Goal: Task Accomplishment & Management: Manage account settings

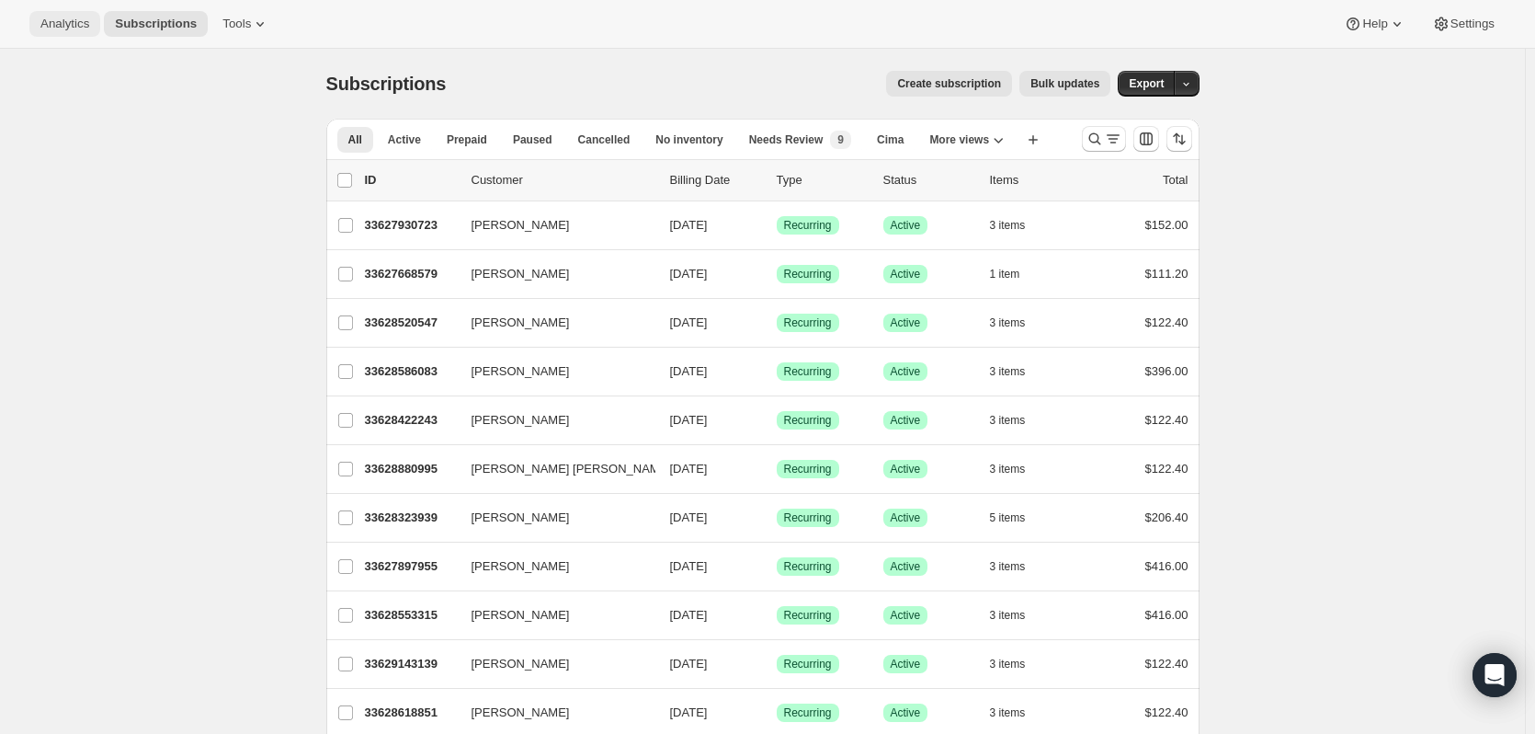
click at [88, 34] on button "Analytics" at bounding box center [64, 24] width 71 height 26
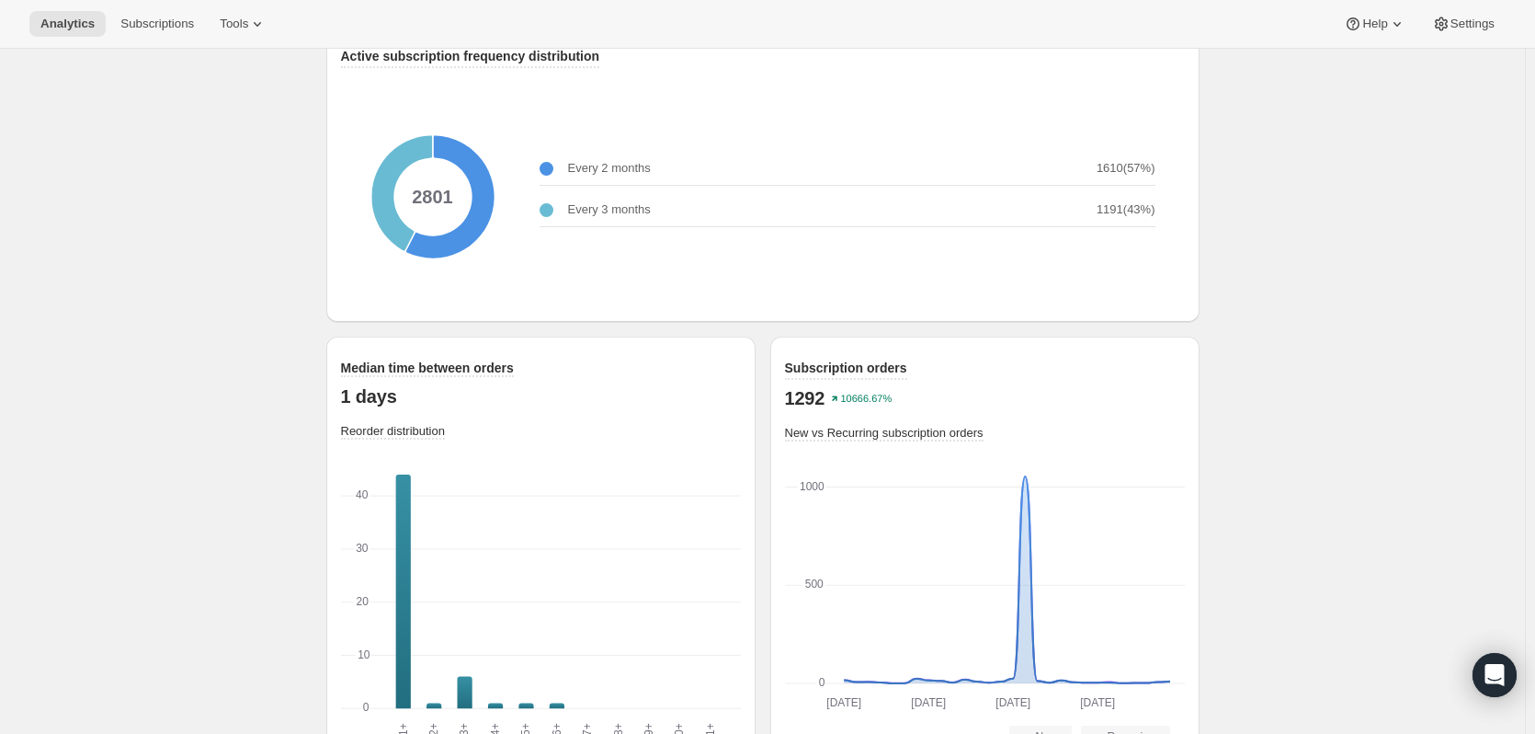
scroll to position [2375, 0]
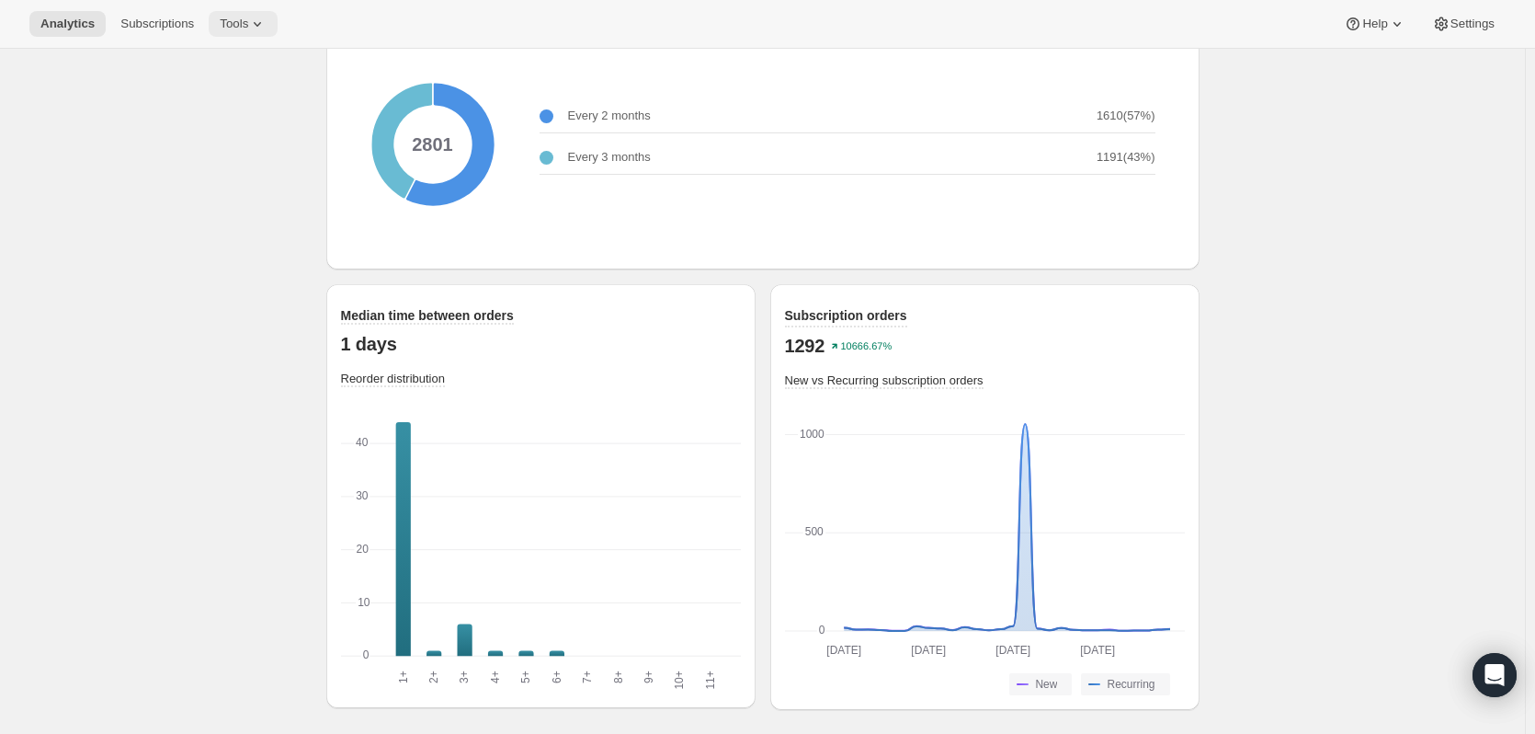
click at [236, 33] on button "Tools" at bounding box center [243, 24] width 69 height 26
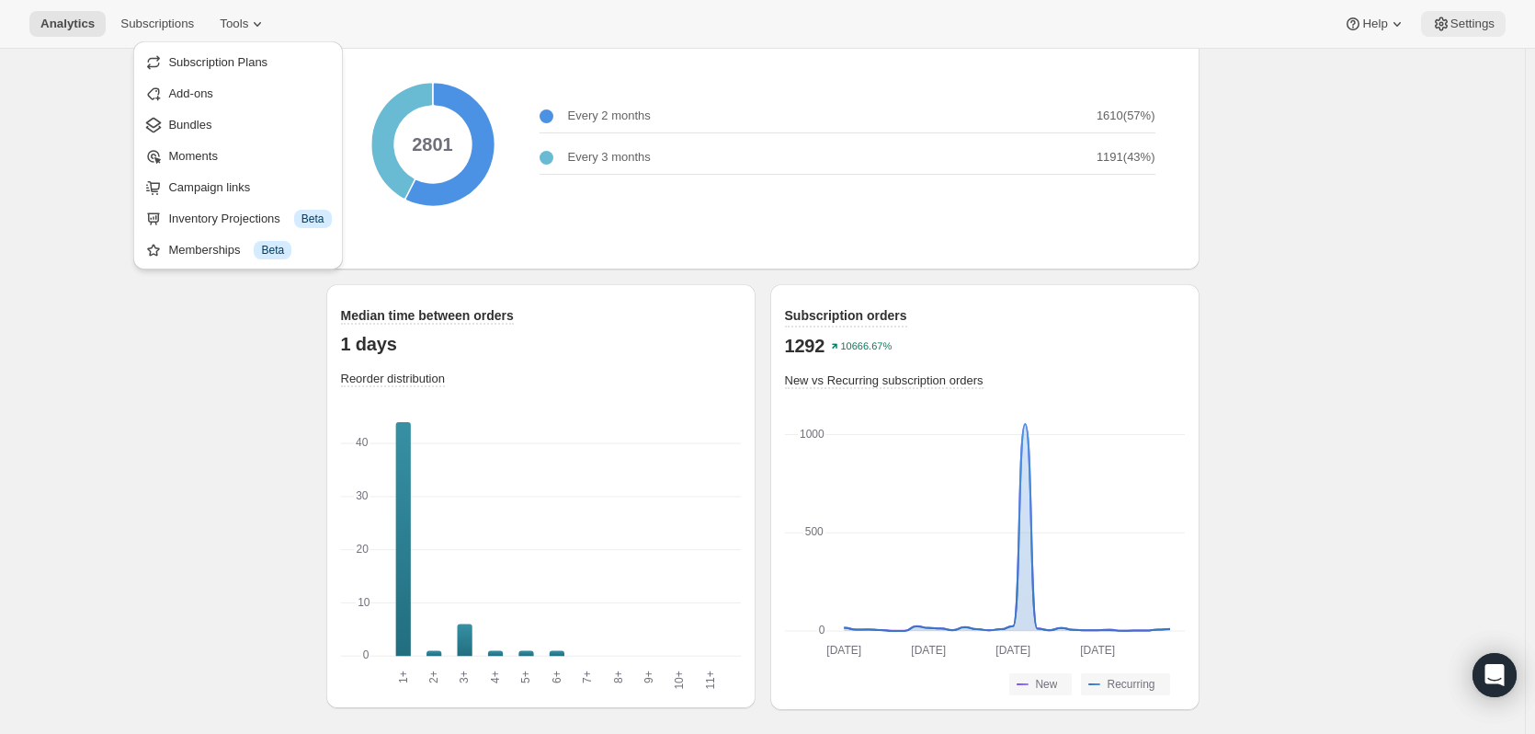
click at [1498, 31] on button "Settings" at bounding box center [1463, 24] width 85 height 26
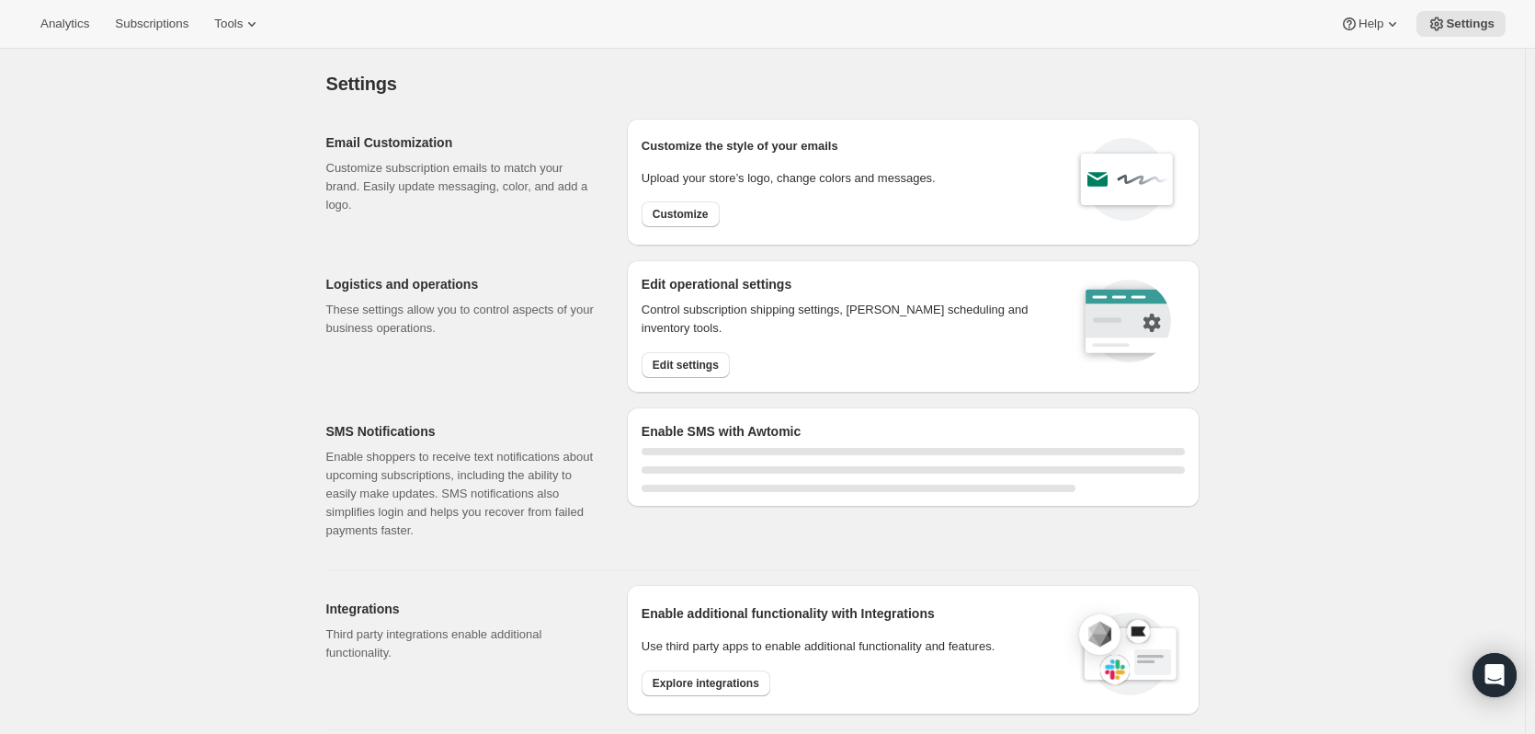
select select "17:00"
select select "09:00"
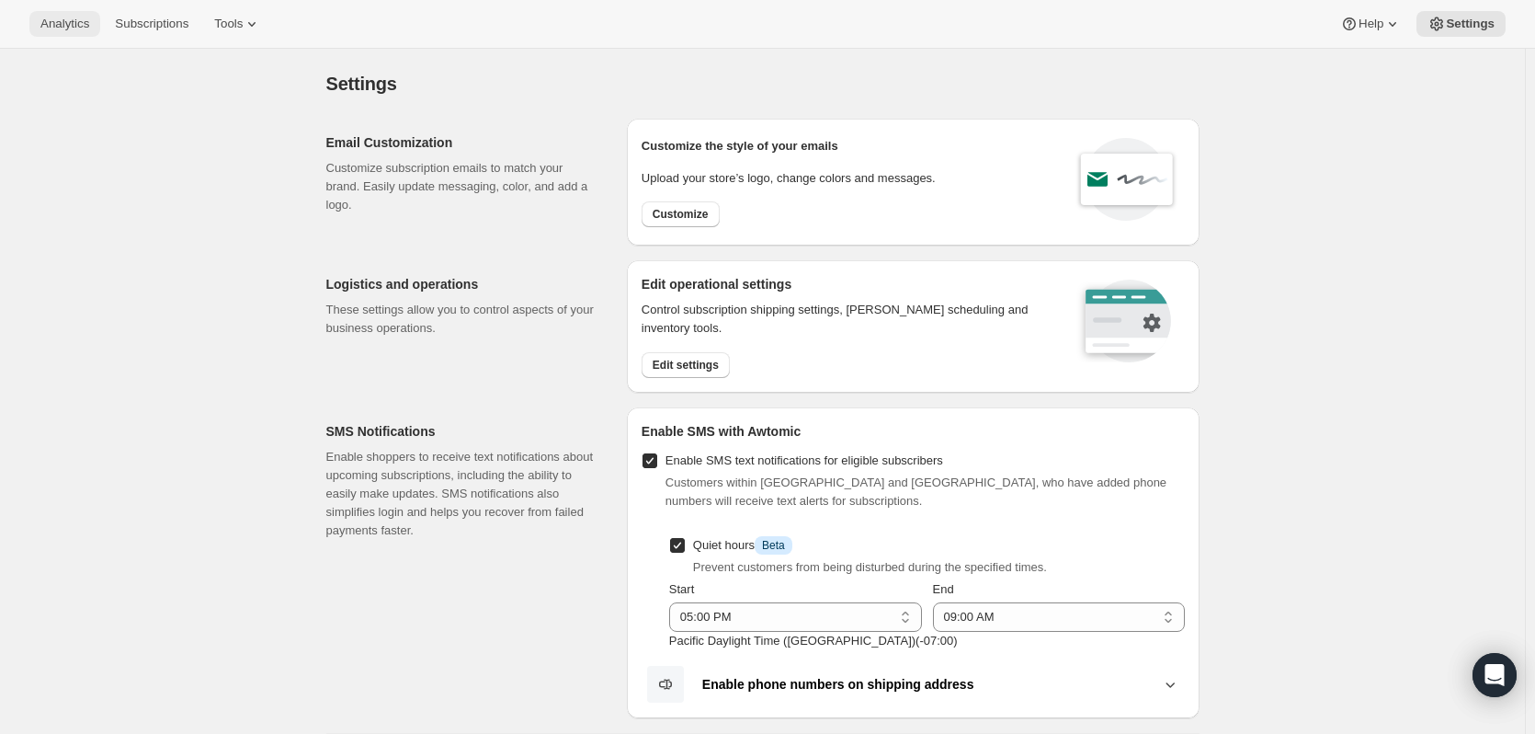
click at [54, 30] on span "Analytics" at bounding box center [64, 24] width 49 height 15
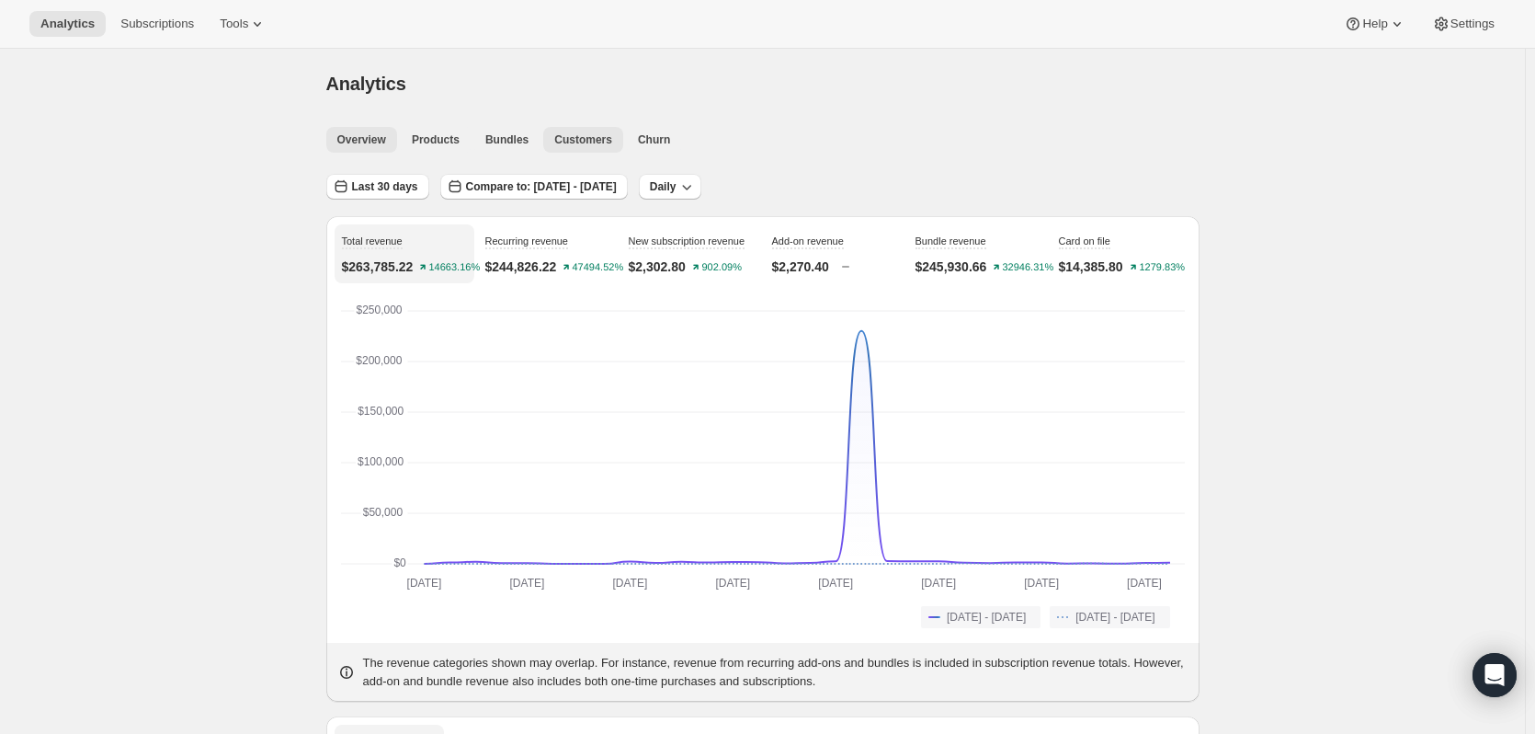
click at [582, 138] on span "Customers" at bounding box center [583, 139] width 58 height 15
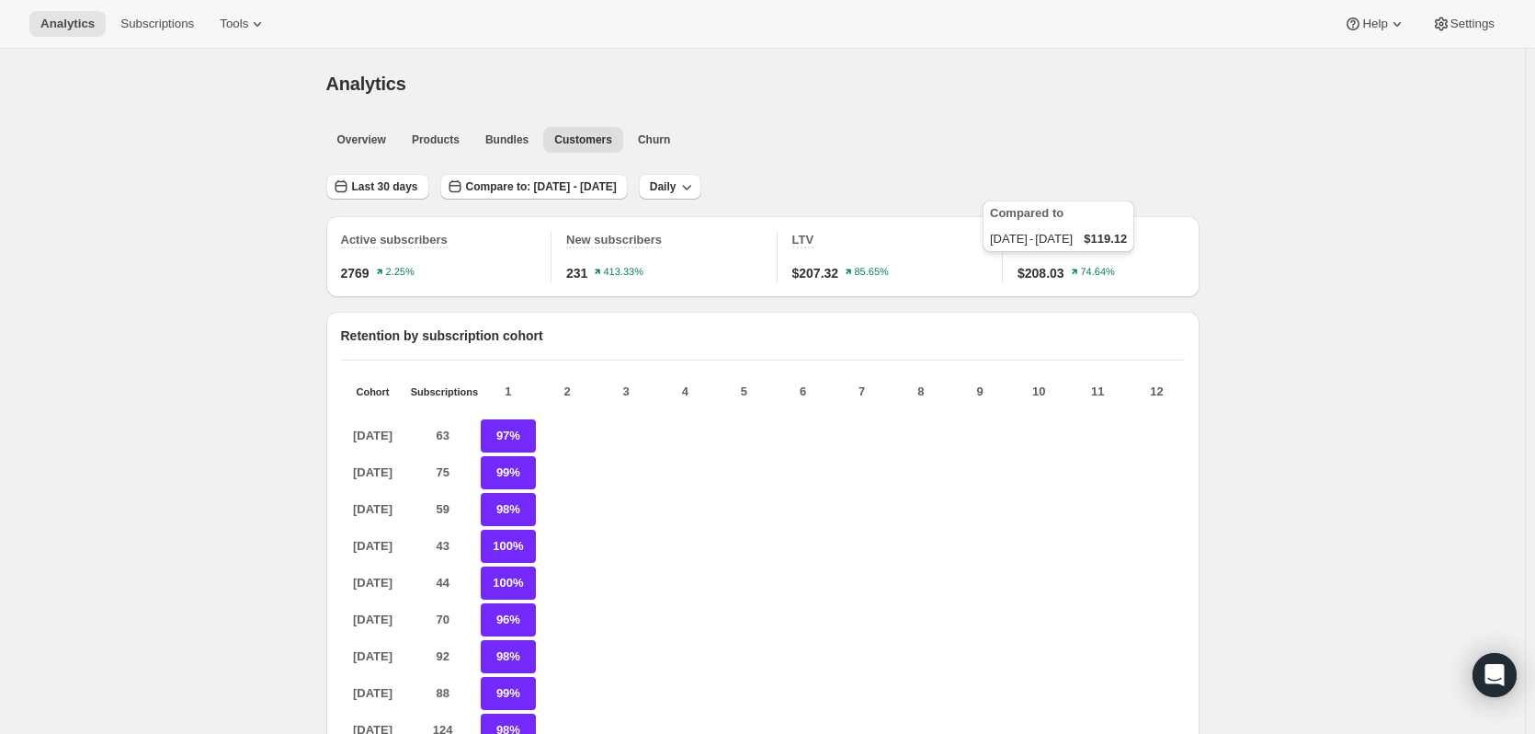
scroll to position [1, 0]
click at [372, 142] on span "Overview" at bounding box center [361, 139] width 49 height 15
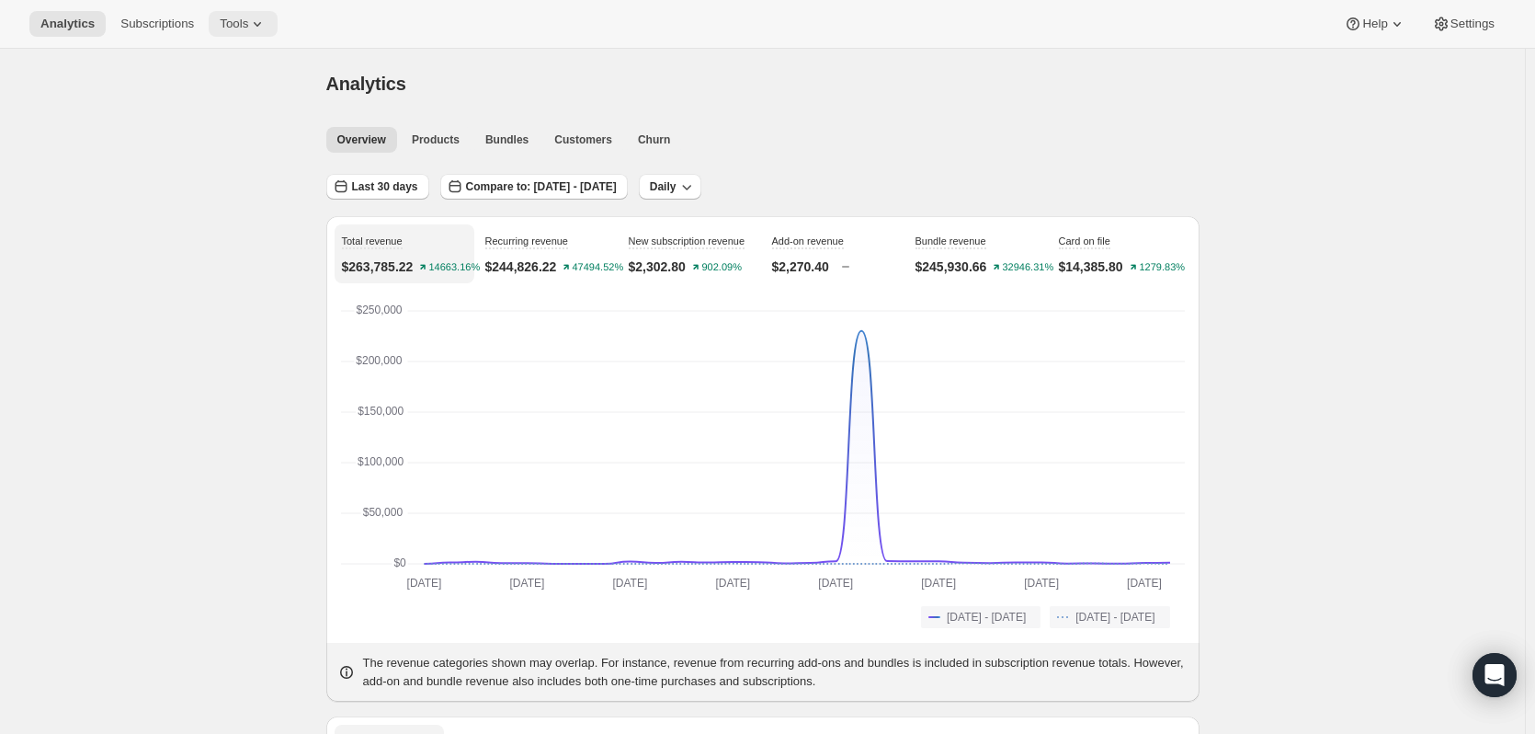
click at [224, 18] on span "Tools" at bounding box center [234, 24] width 28 height 15
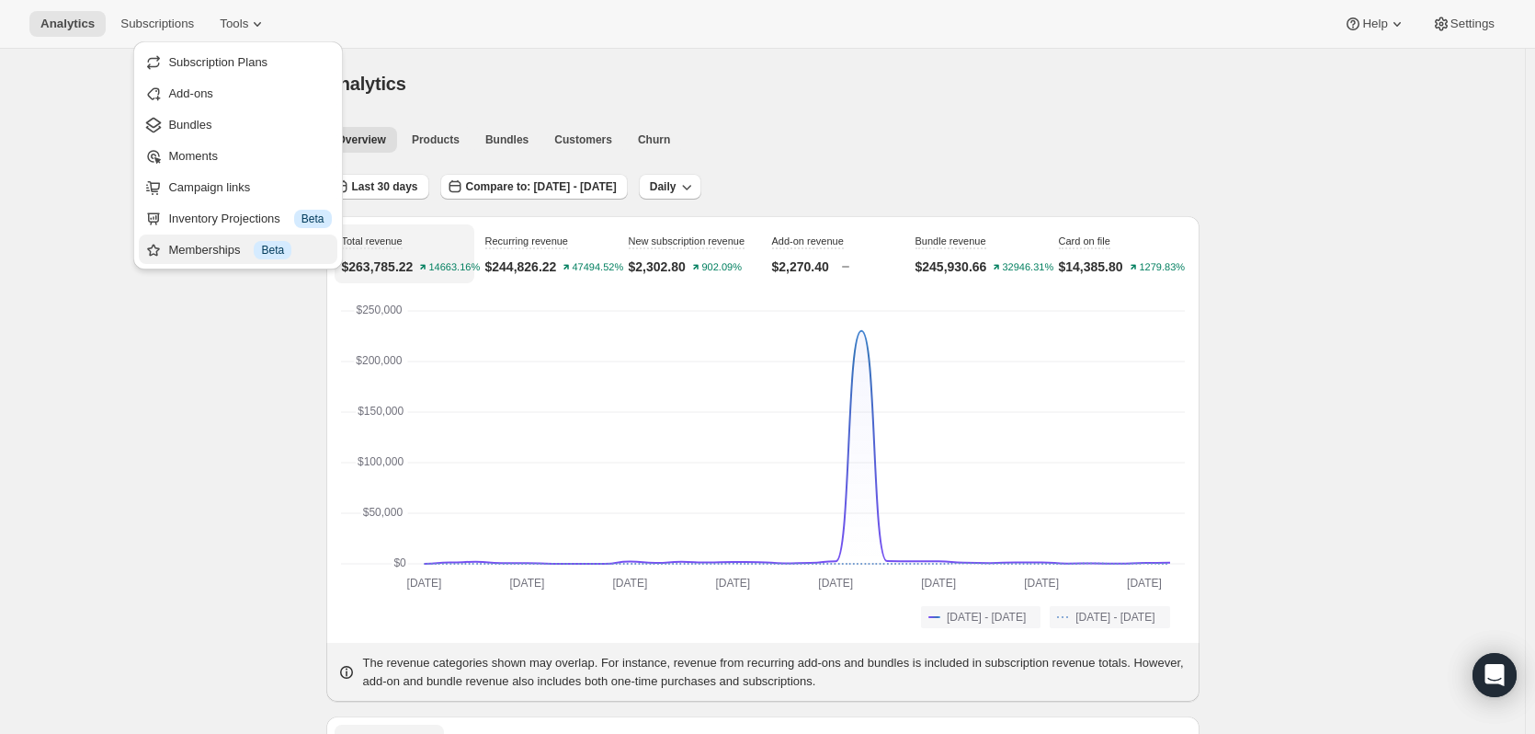
click at [212, 250] on div "Memberships Info Beta" at bounding box center [249, 250] width 163 height 18
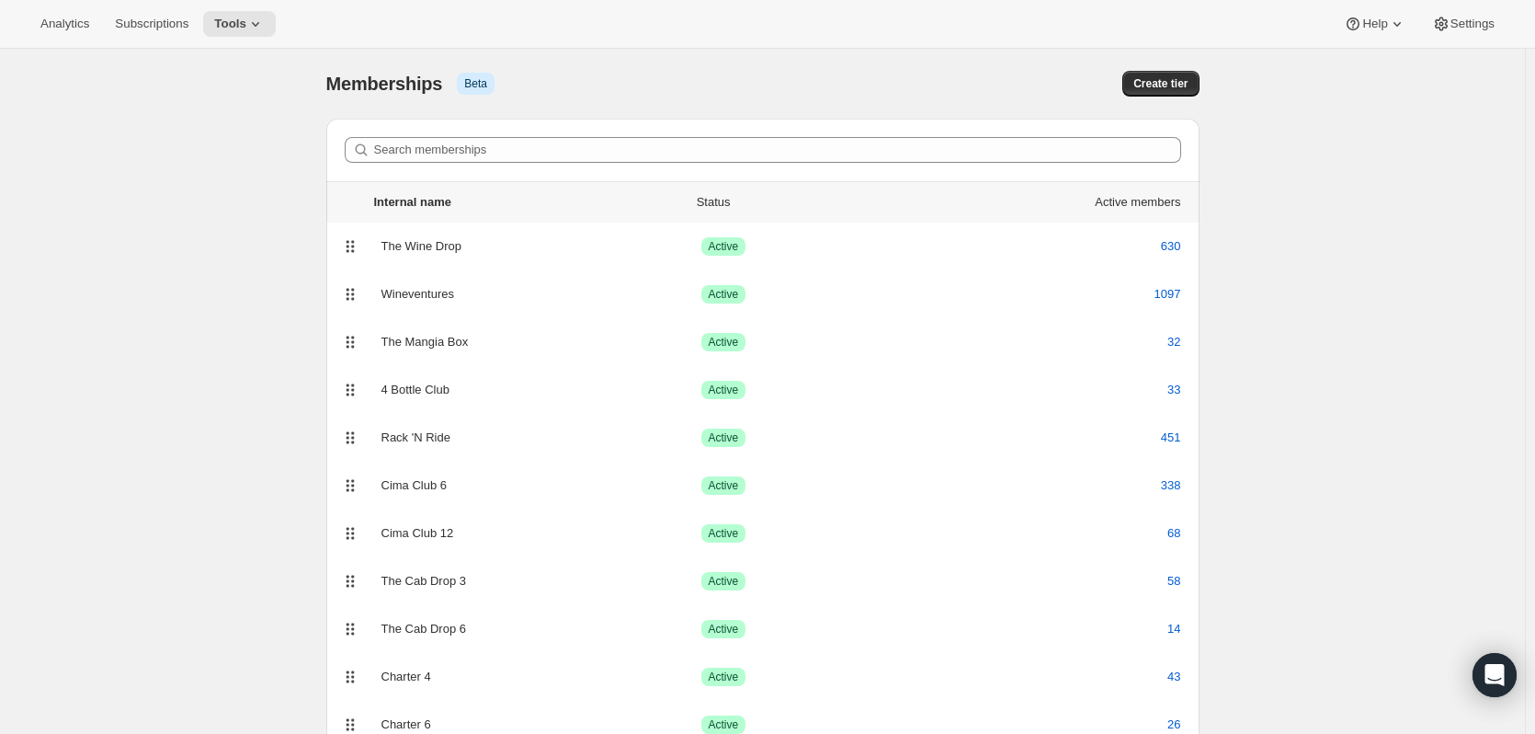
click at [64, 39] on div "Analytics Subscriptions Tools Help Settings" at bounding box center [767, 24] width 1535 height 49
click at [61, 18] on span "Analytics" at bounding box center [64, 24] width 49 height 15
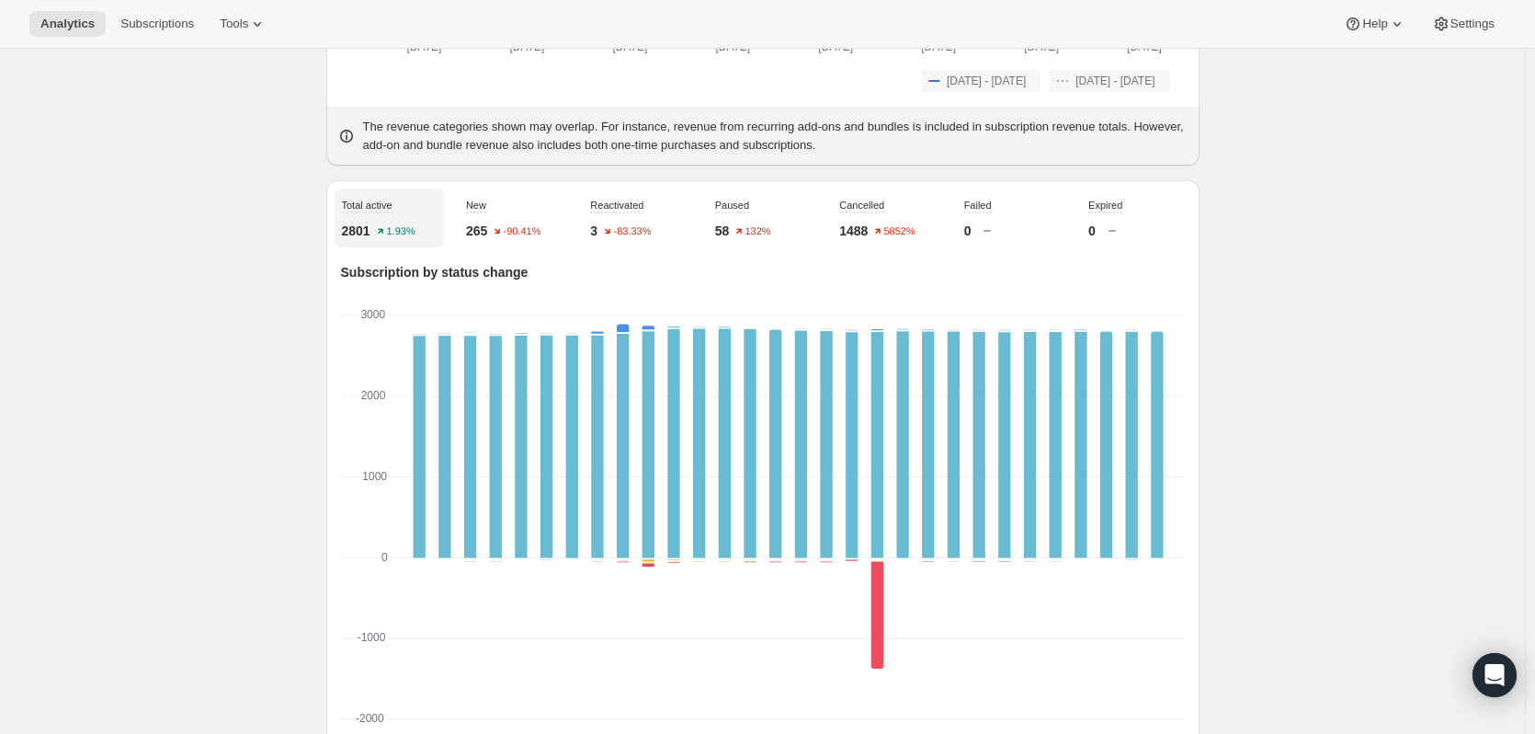
scroll to position [643, 0]
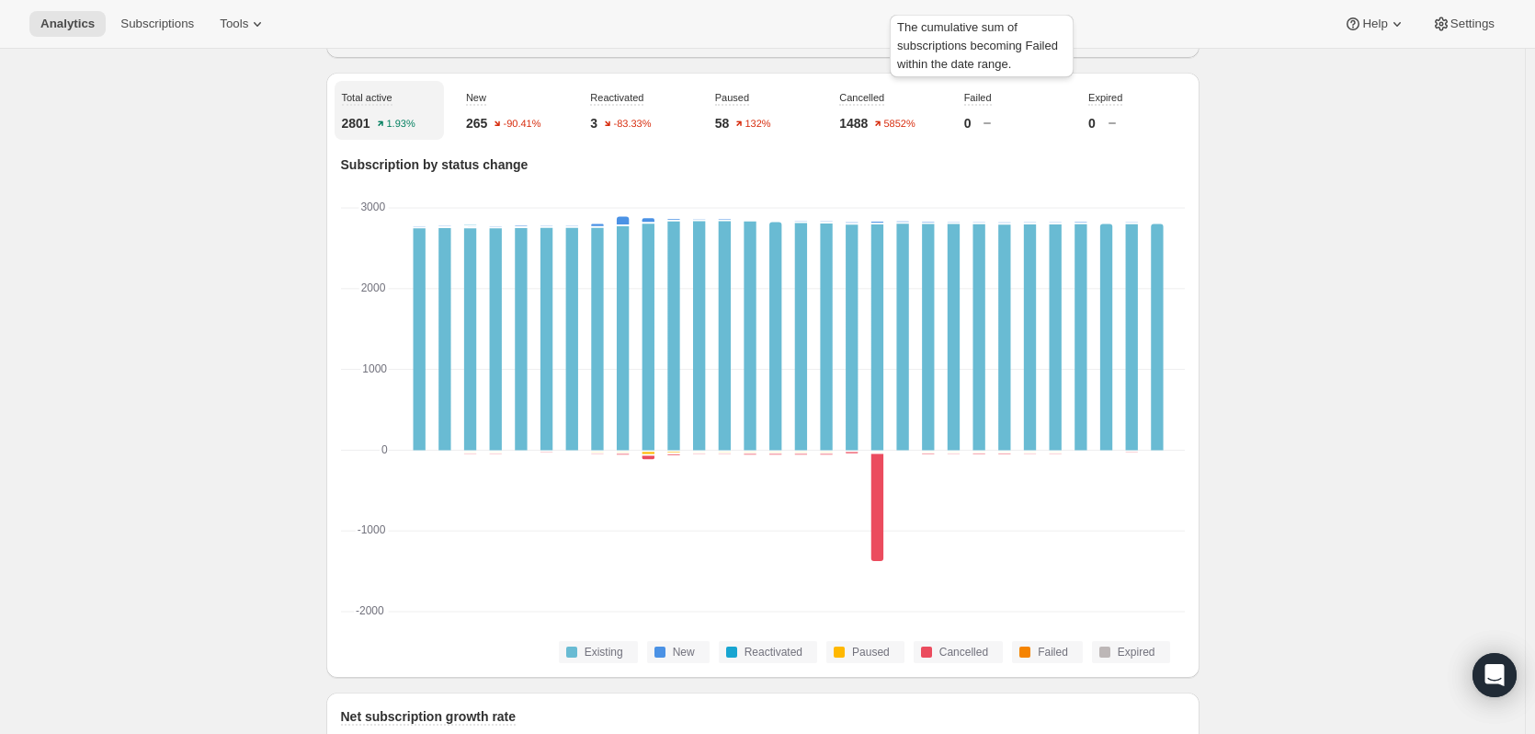
click at [975, 100] on span "Failed" at bounding box center [978, 97] width 28 height 11
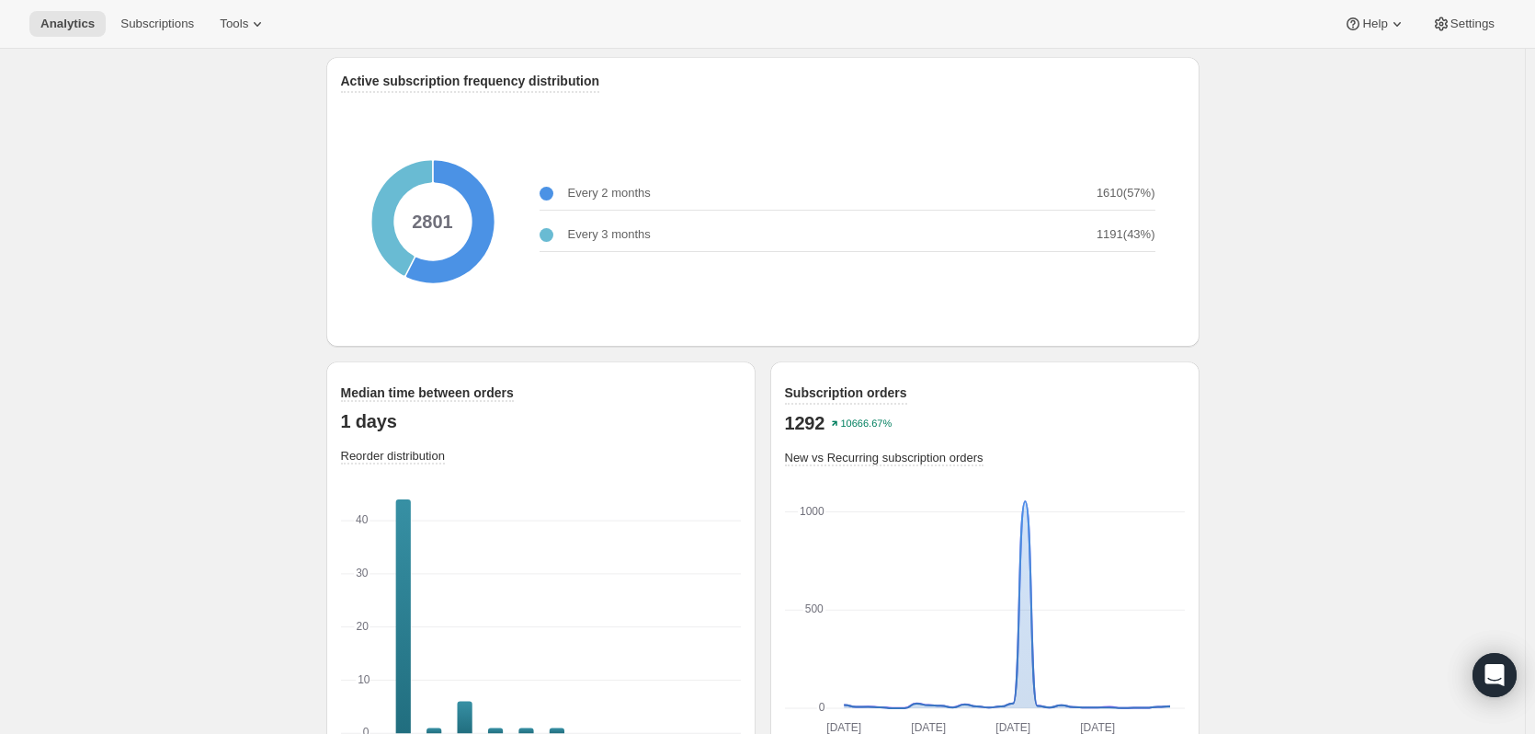
scroll to position [2375, 0]
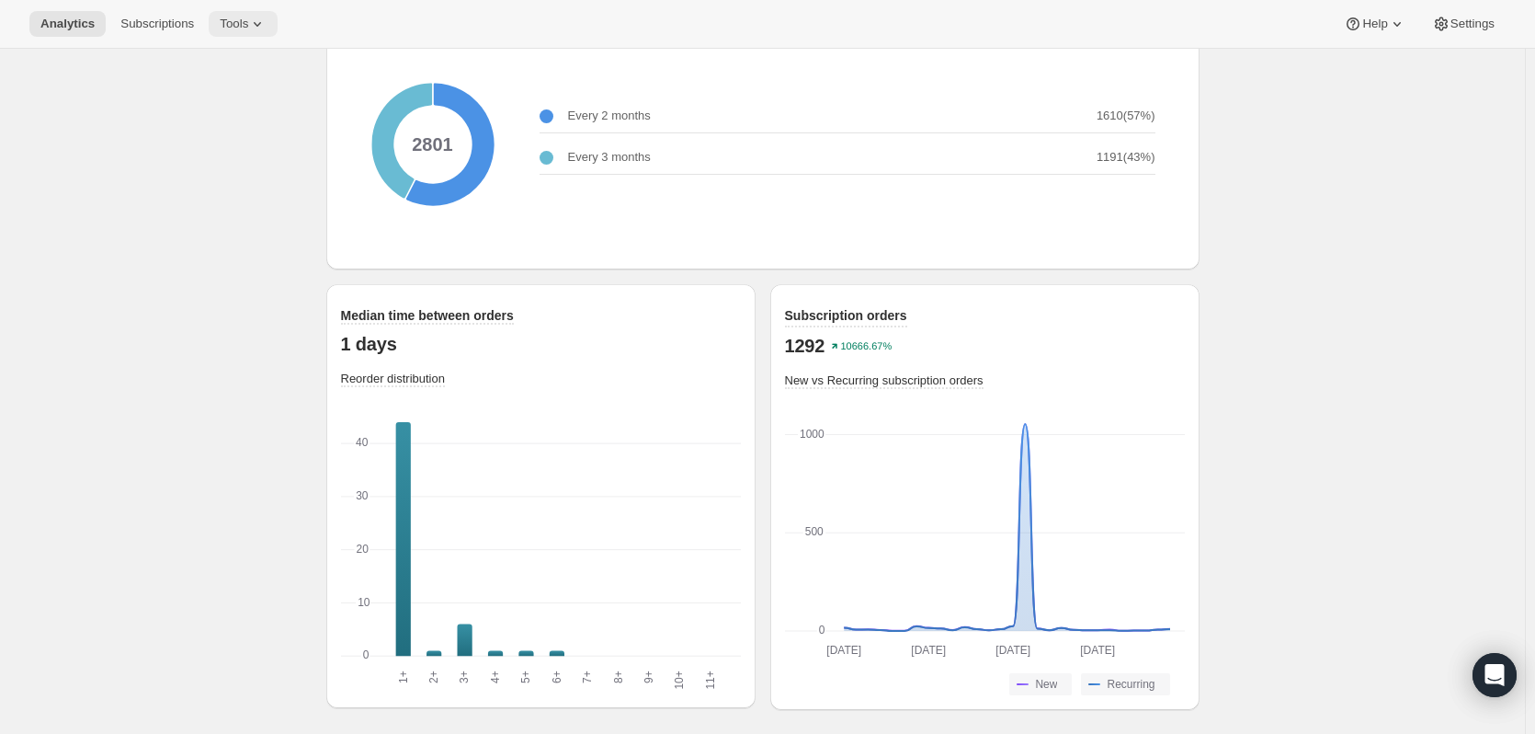
click at [226, 23] on span "Tools" at bounding box center [234, 24] width 28 height 15
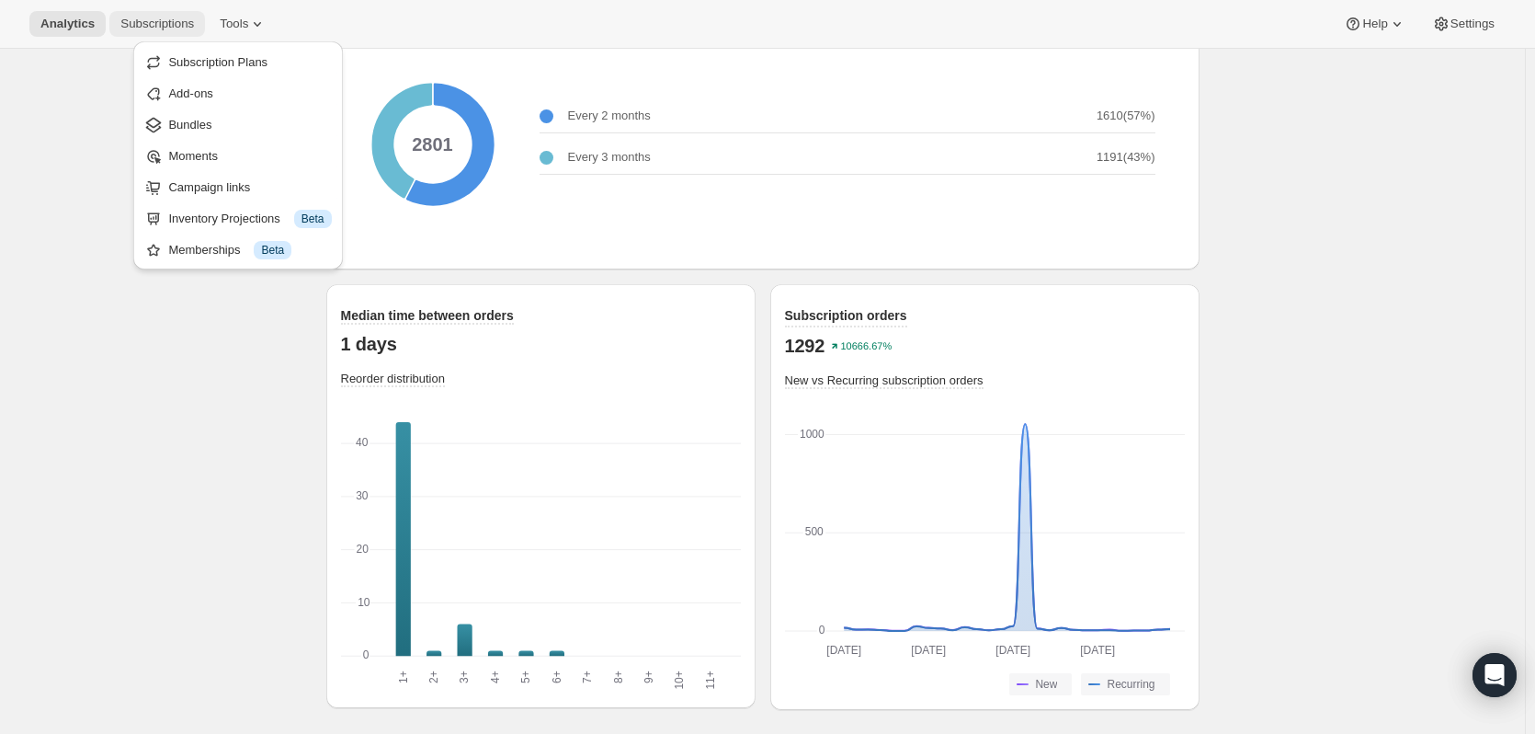
click at [154, 21] on span "Subscriptions" at bounding box center [157, 24] width 74 height 15
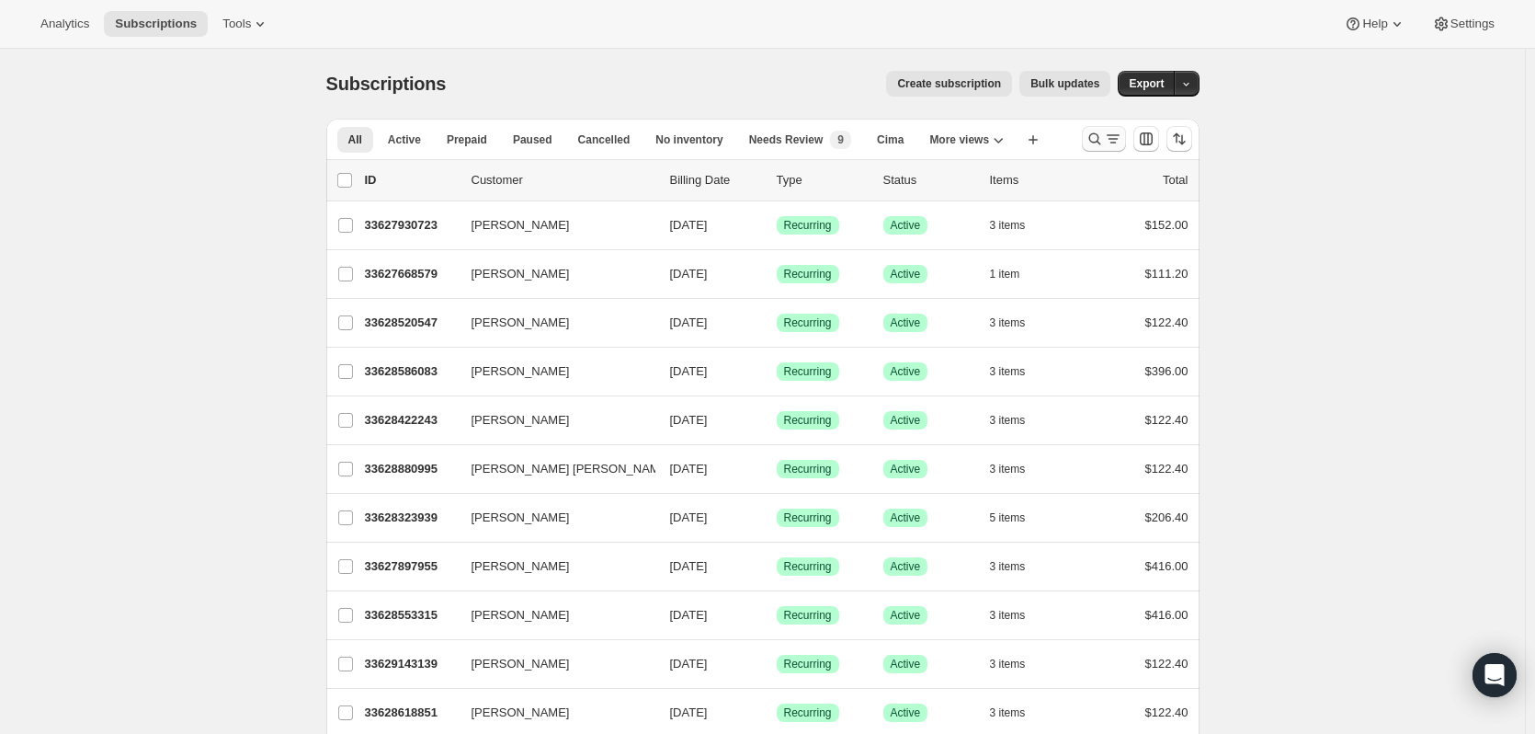
click at [1092, 138] on icon "Search and filter results" at bounding box center [1095, 139] width 18 height 18
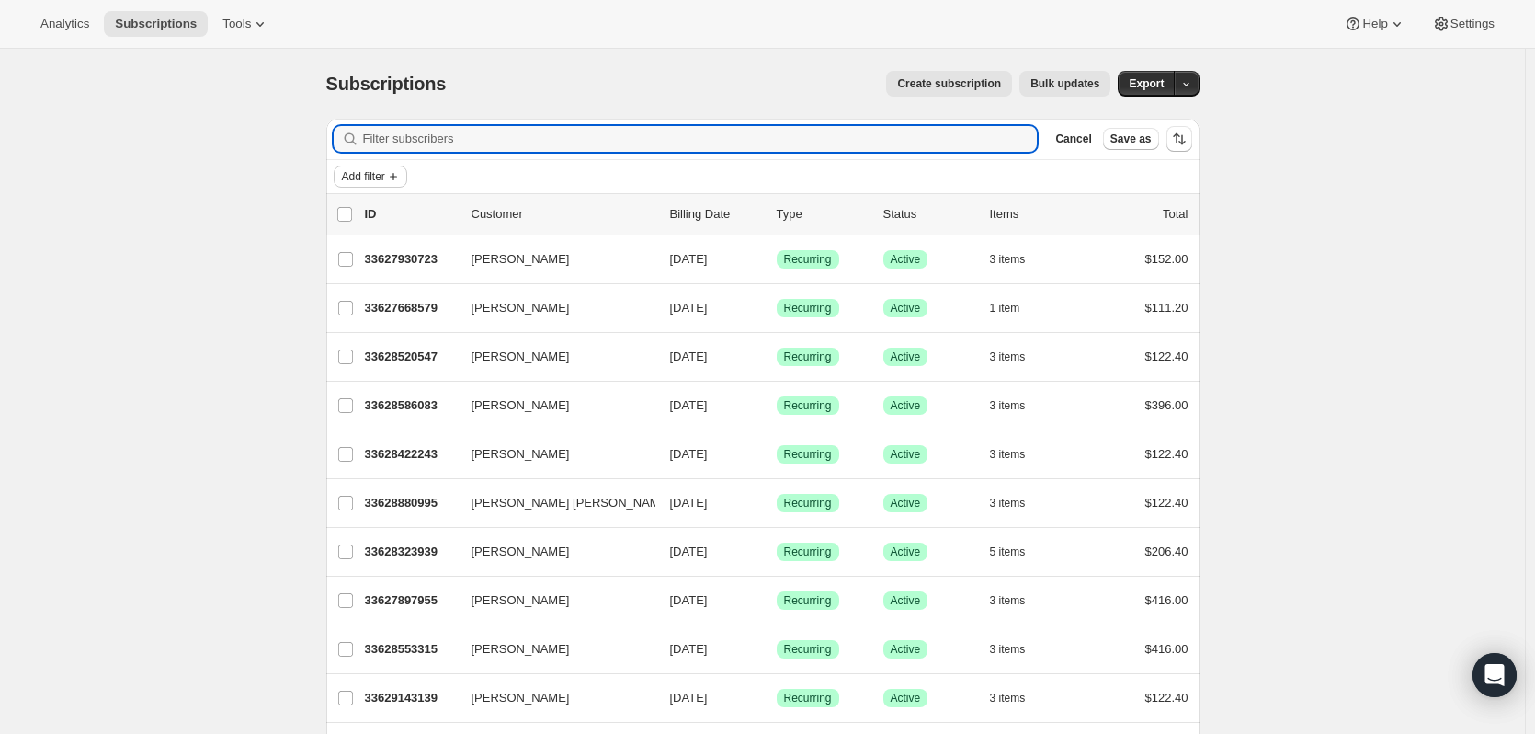
click at [380, 176] on span "Add filter" at bounding box center [363, 176] width 43 height 15
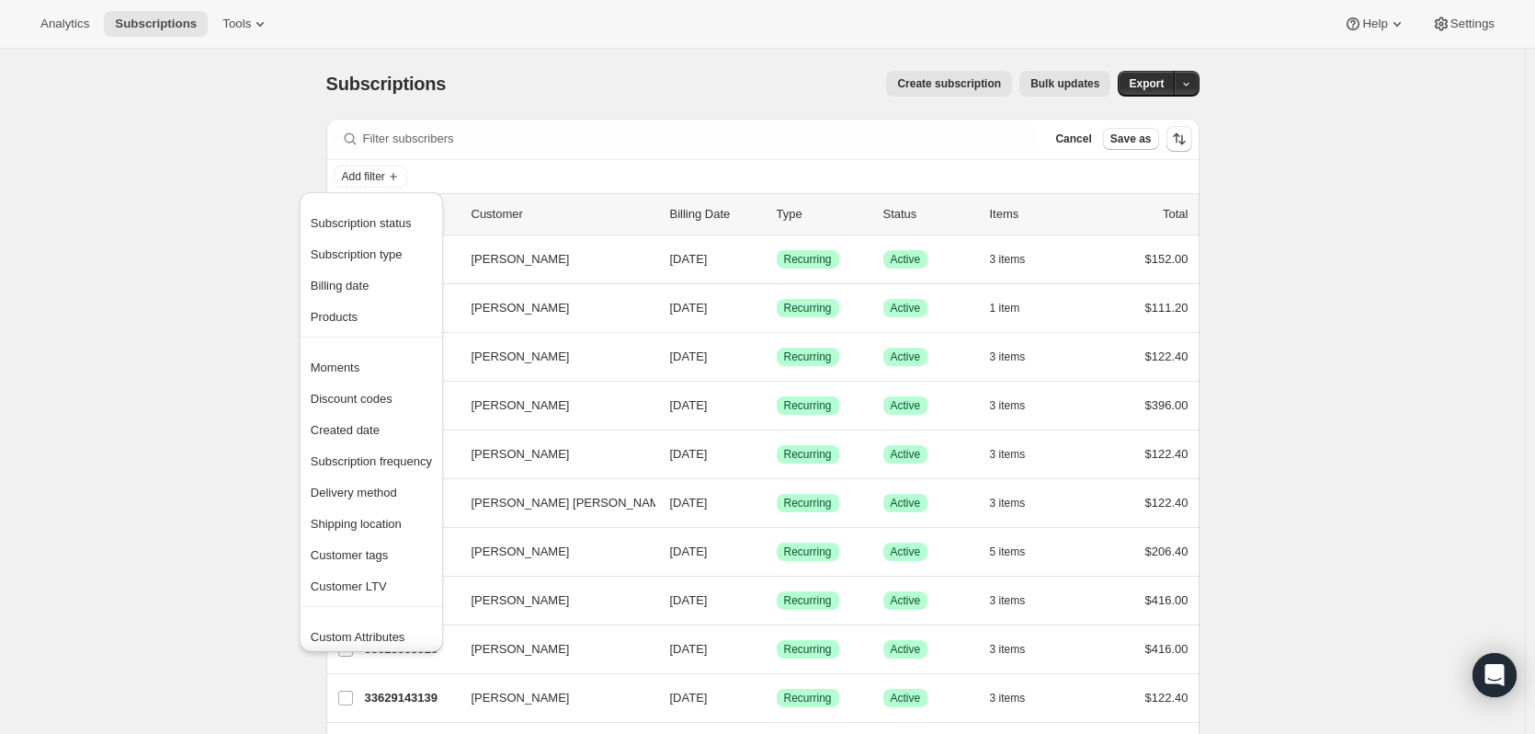
click at [493, 176] on div "Add filter" at bounding box center [763, 176] width 859 height 22
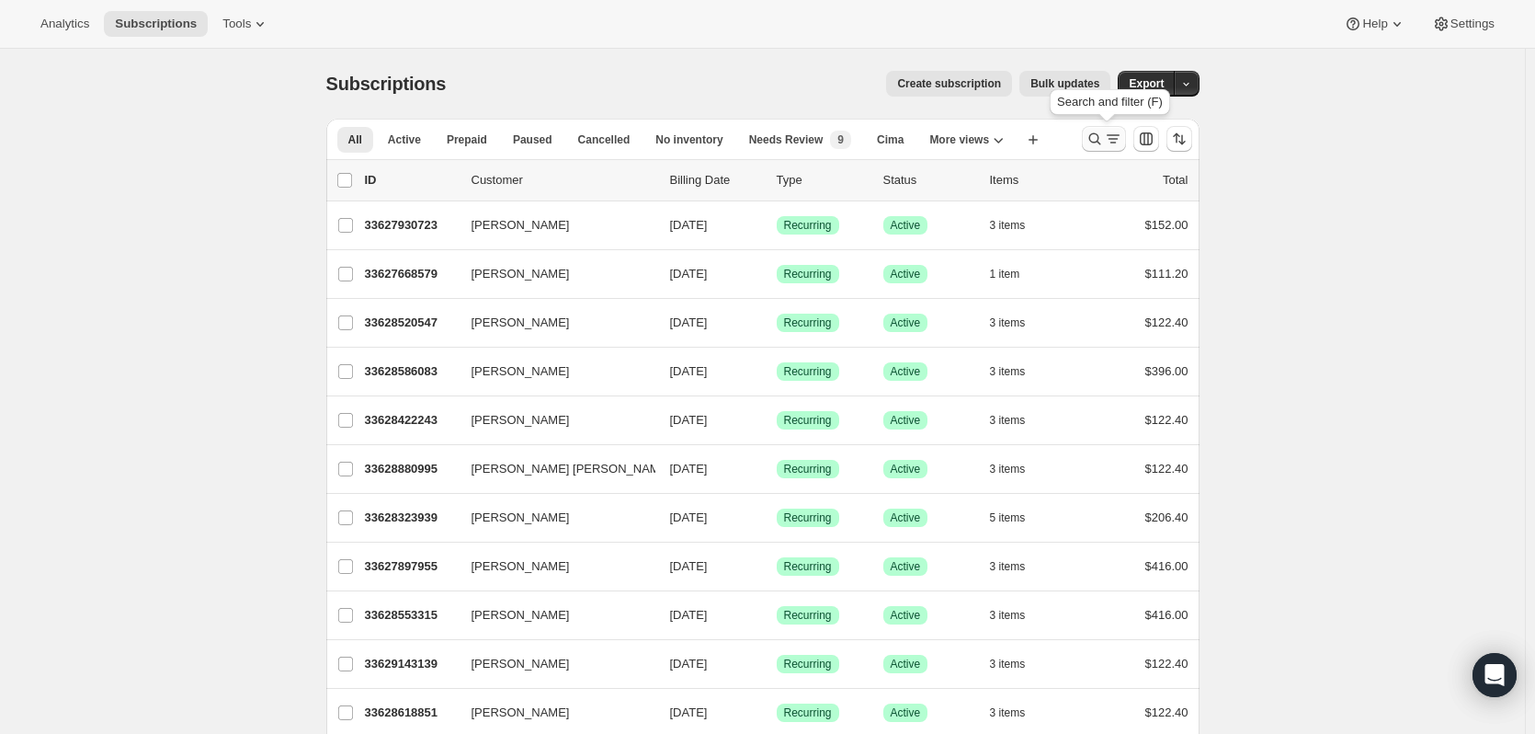
click at [1090, 138] on icon "Search and filter results" at bounding box center [1095, 139] width 18 height 18
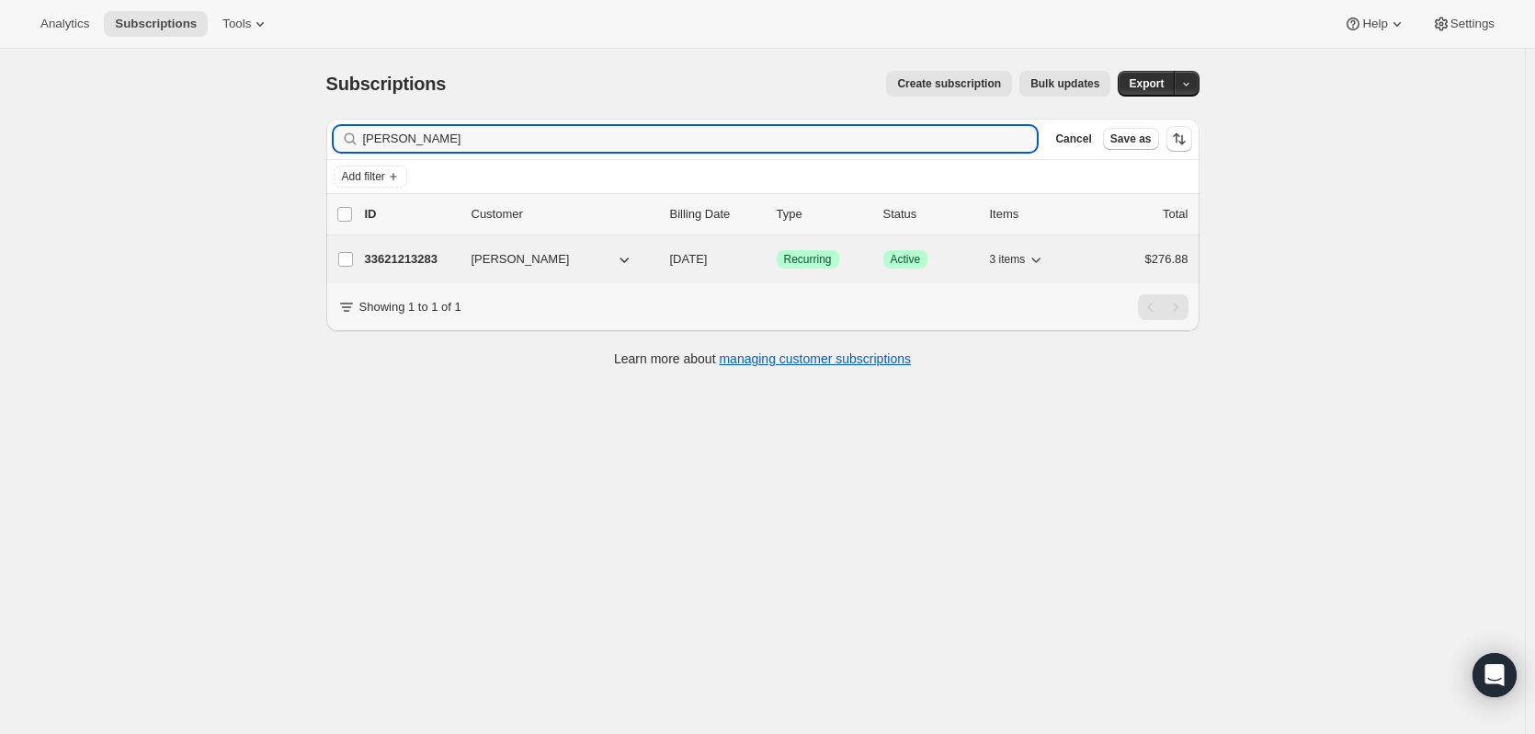
type input "[PERSON_NAME]"
click at [521, 261] on span "[PERSON_NAME]" at bounding box center [521, 259] width 98 height 18
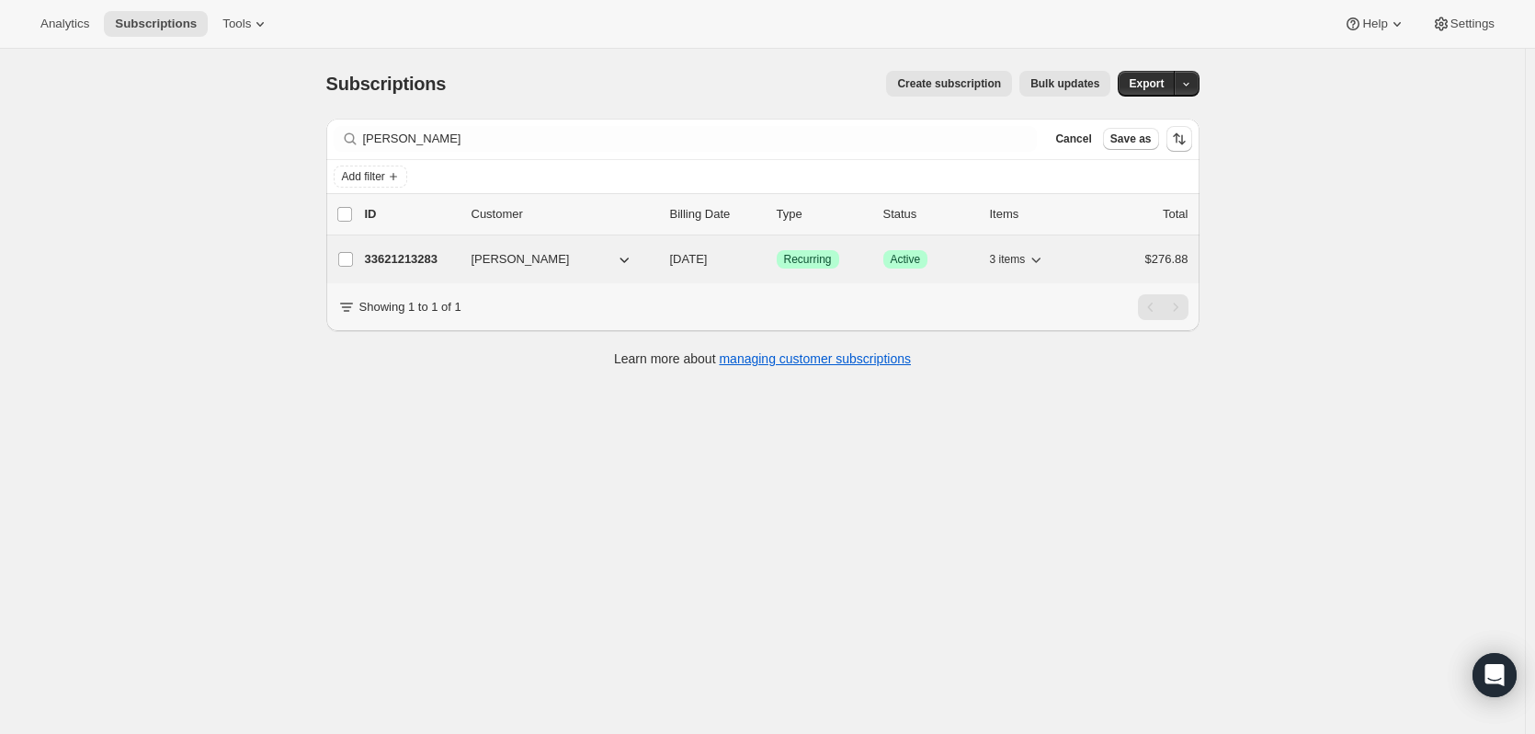
click at [386, 246] on div "33621213283 [PERSON_NAME] [DATE] Success Recurring Success Active 3 items $276.…" at bounding box center [777, 259] width 824 height 26
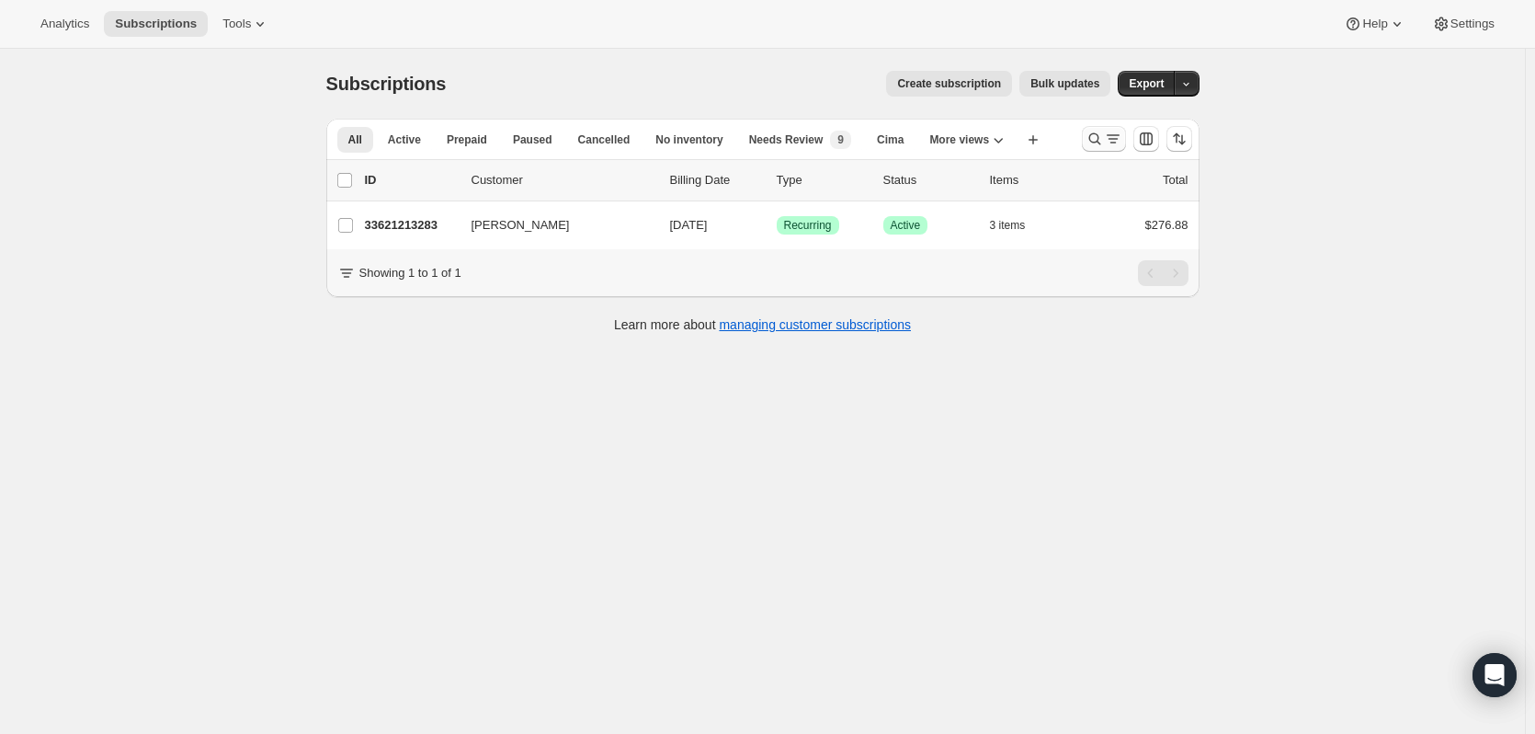
click at [1099, 135] on icon "Search and filter results" at bounding box center [1095, 139] width 18 height 18
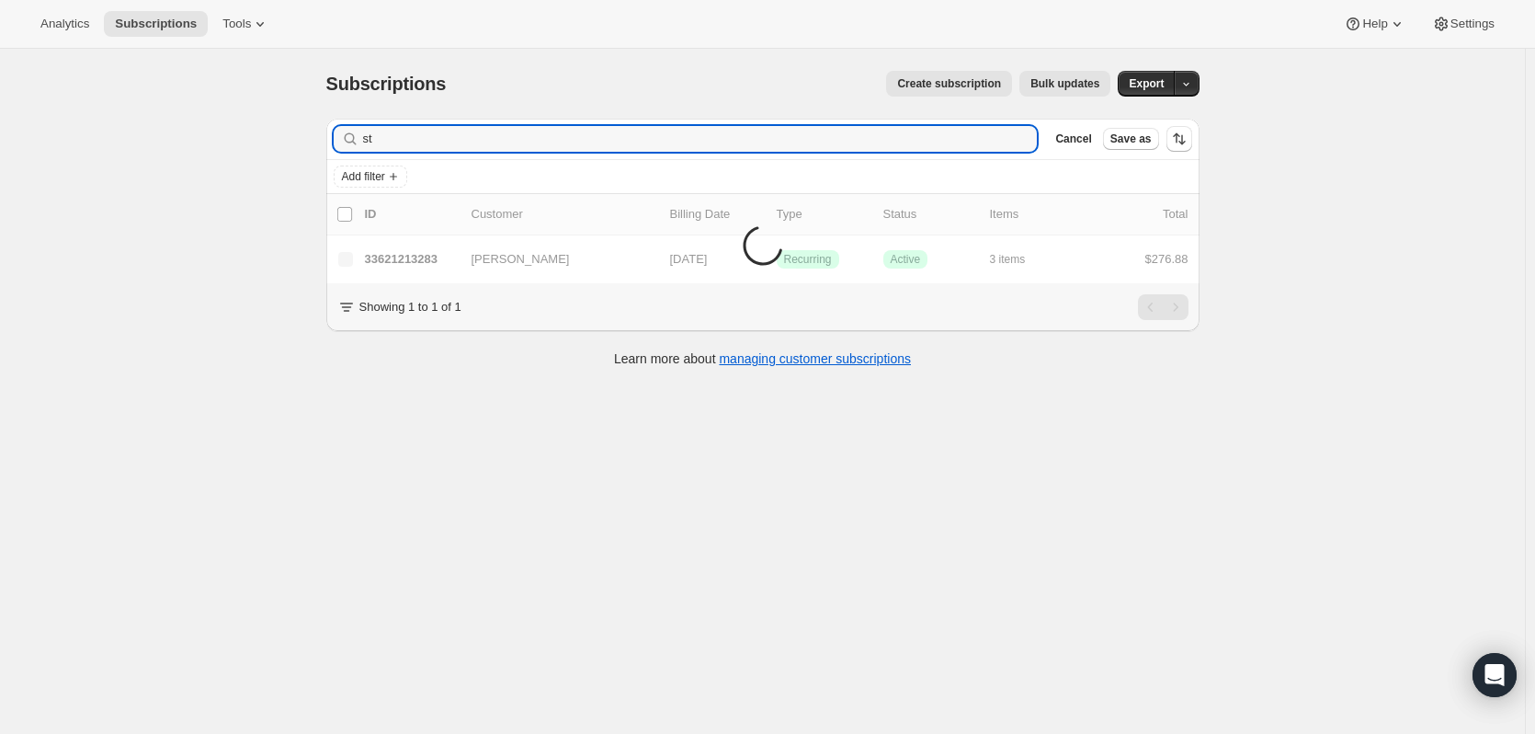
type input "s"
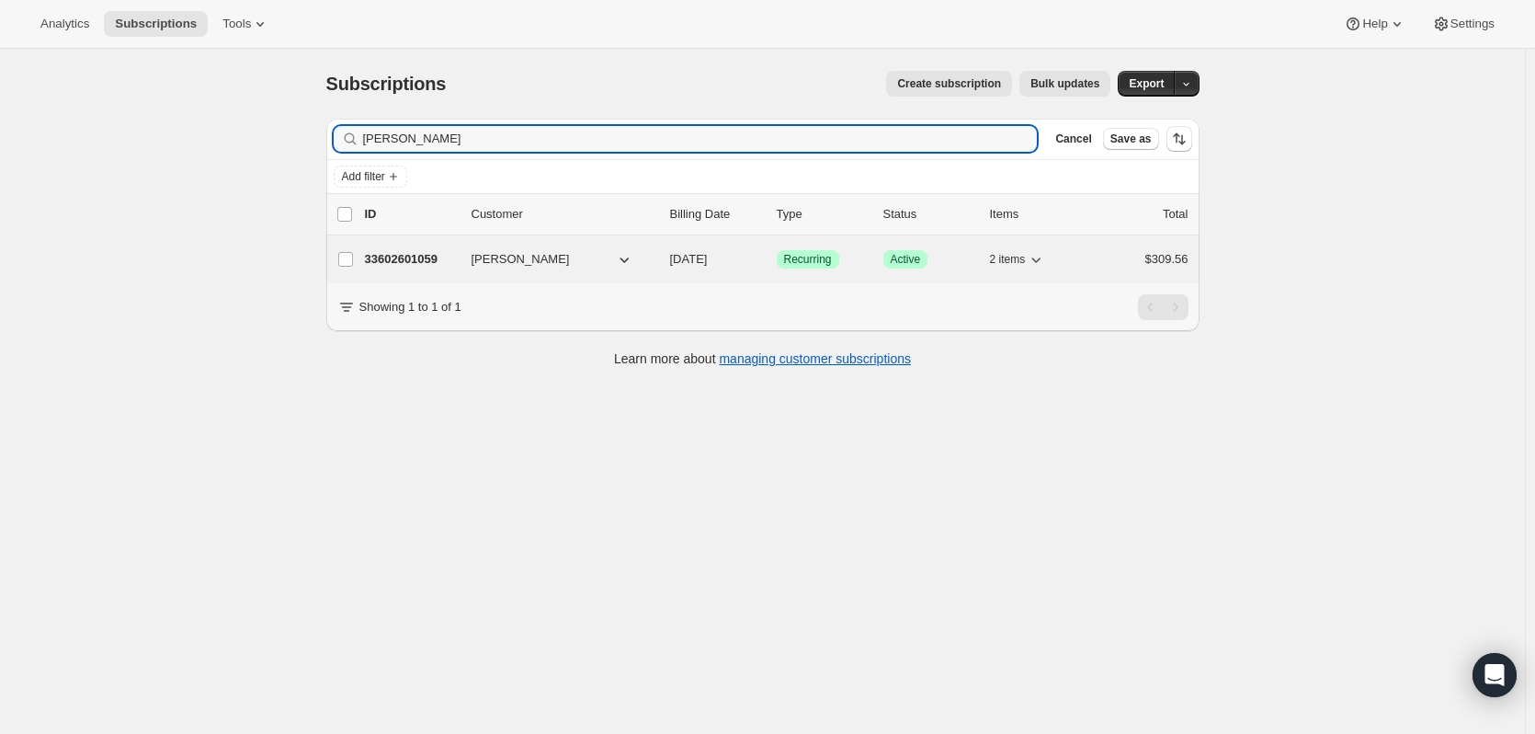
type input "[PERSON_NAME]"
click at [435, 267] on p "33602601059" at bounding box center [411, 259] width 92 height 18
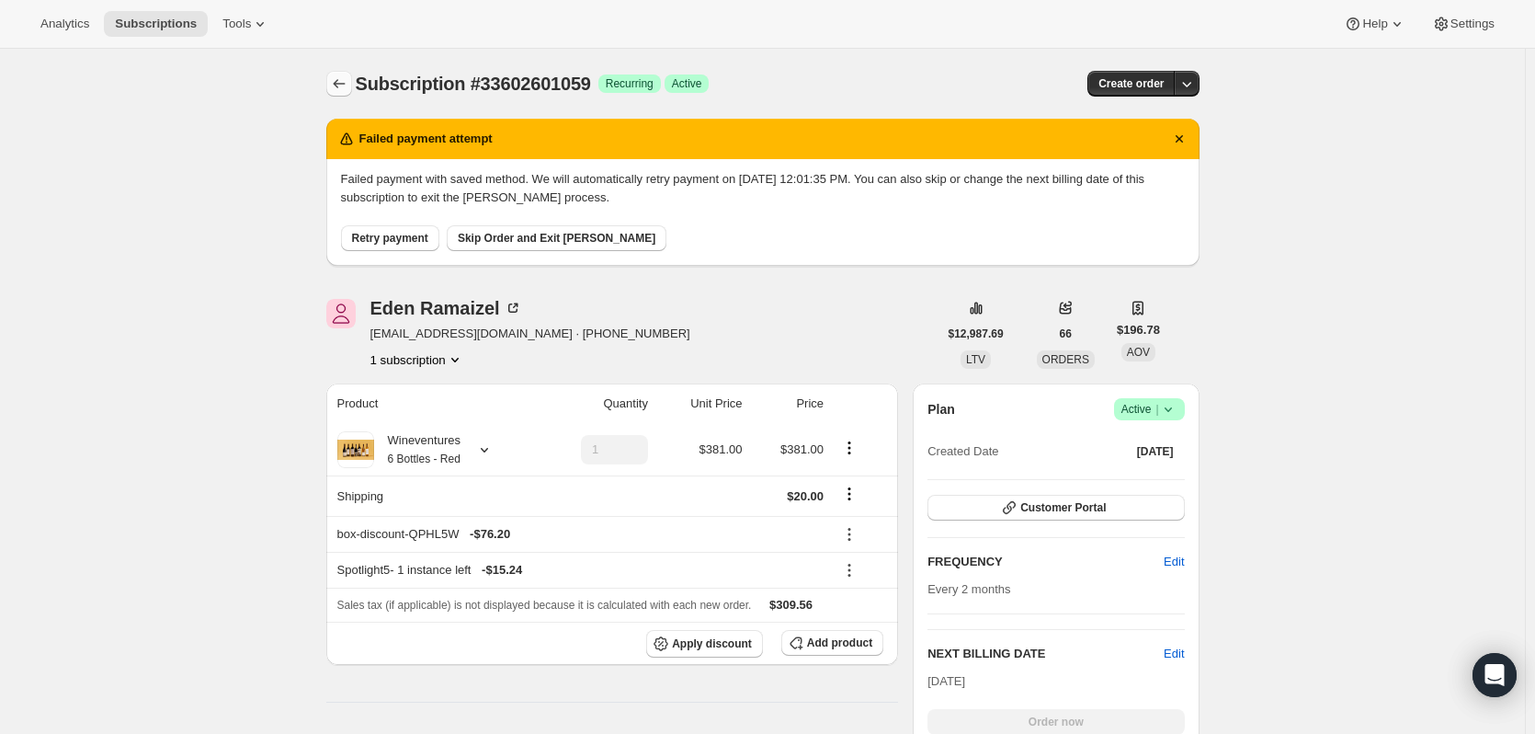
click at [343, 82] on icon "Subscriptions" at bounding box center [339, 83] width 18 height 18
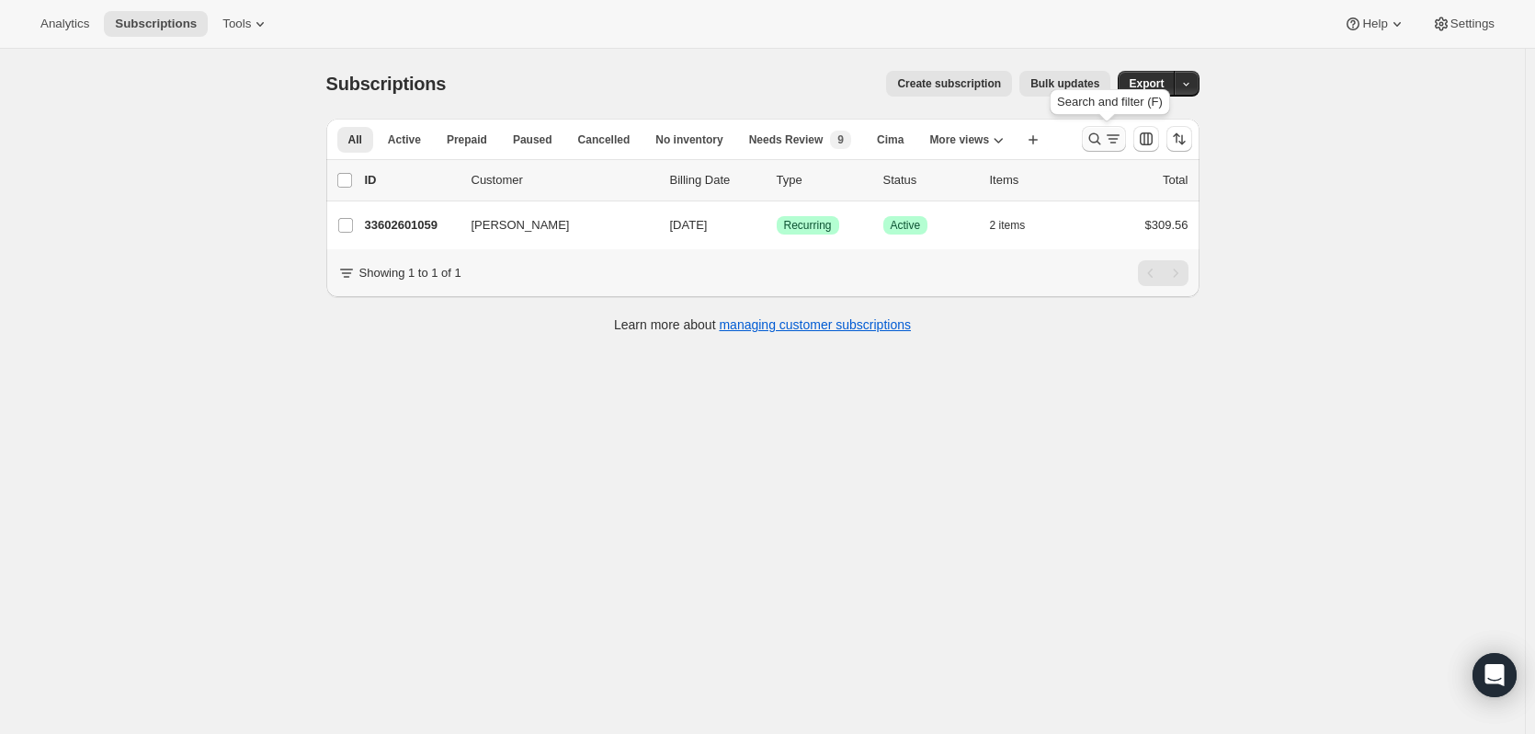
click at [1108, 131] on icon "Search and filter results" at bounding box center [1113, 139] width 18 height 18
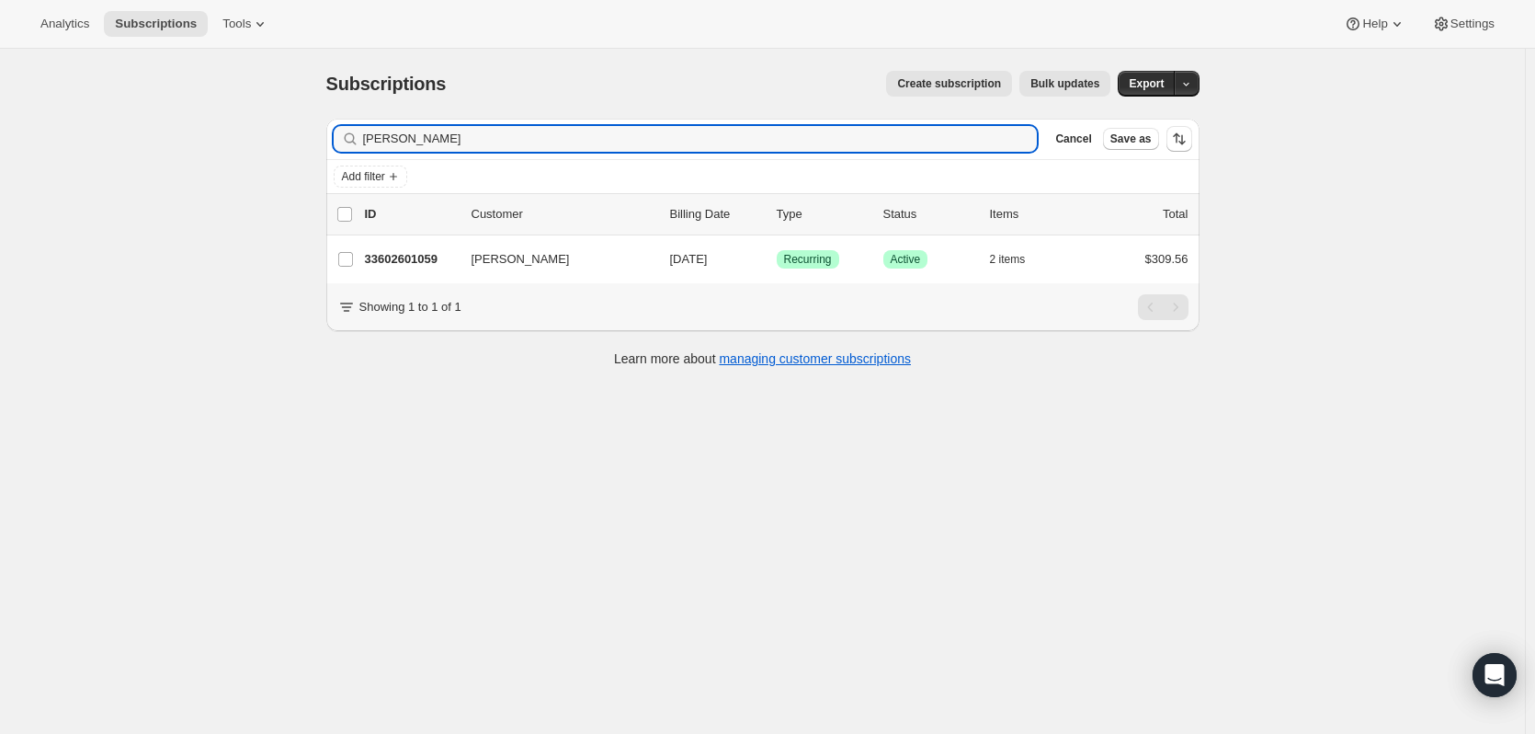
drag, startPoint x: 394, startPoint y: 140, endPoint x: 347, endPoint y: 138, distance: 47.8
click at [347, 138] on div "[PERSON_NAME]" at bounding box center [686, 139] width 704 height 26
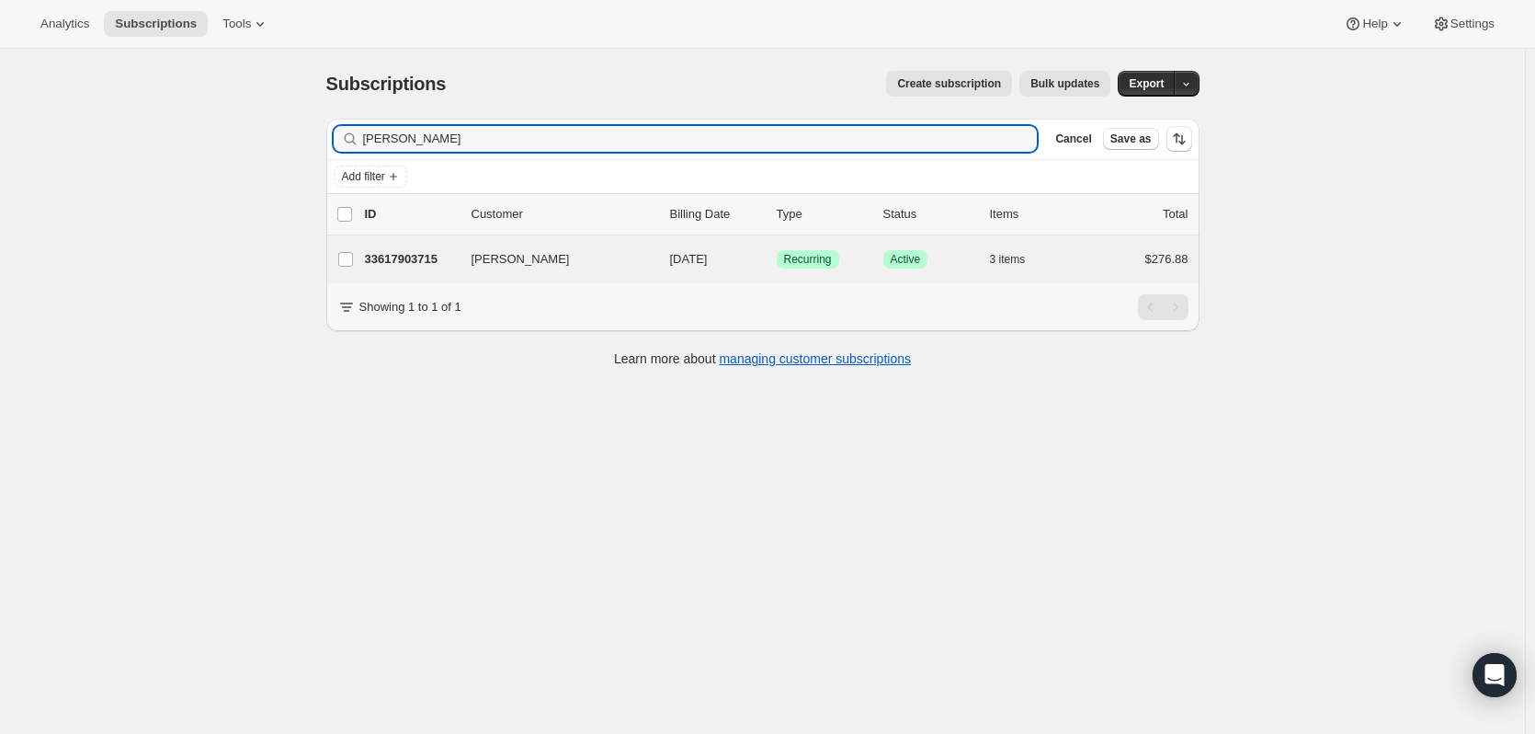
type input "[PERSON_NAME]"
click at [421, 272] on div "[PERSON_NAME] 33617903715 [PERSON_NAME] [DATE] Success Recurring Success Active…" at bounding box center [762, 259] width 873 height 48
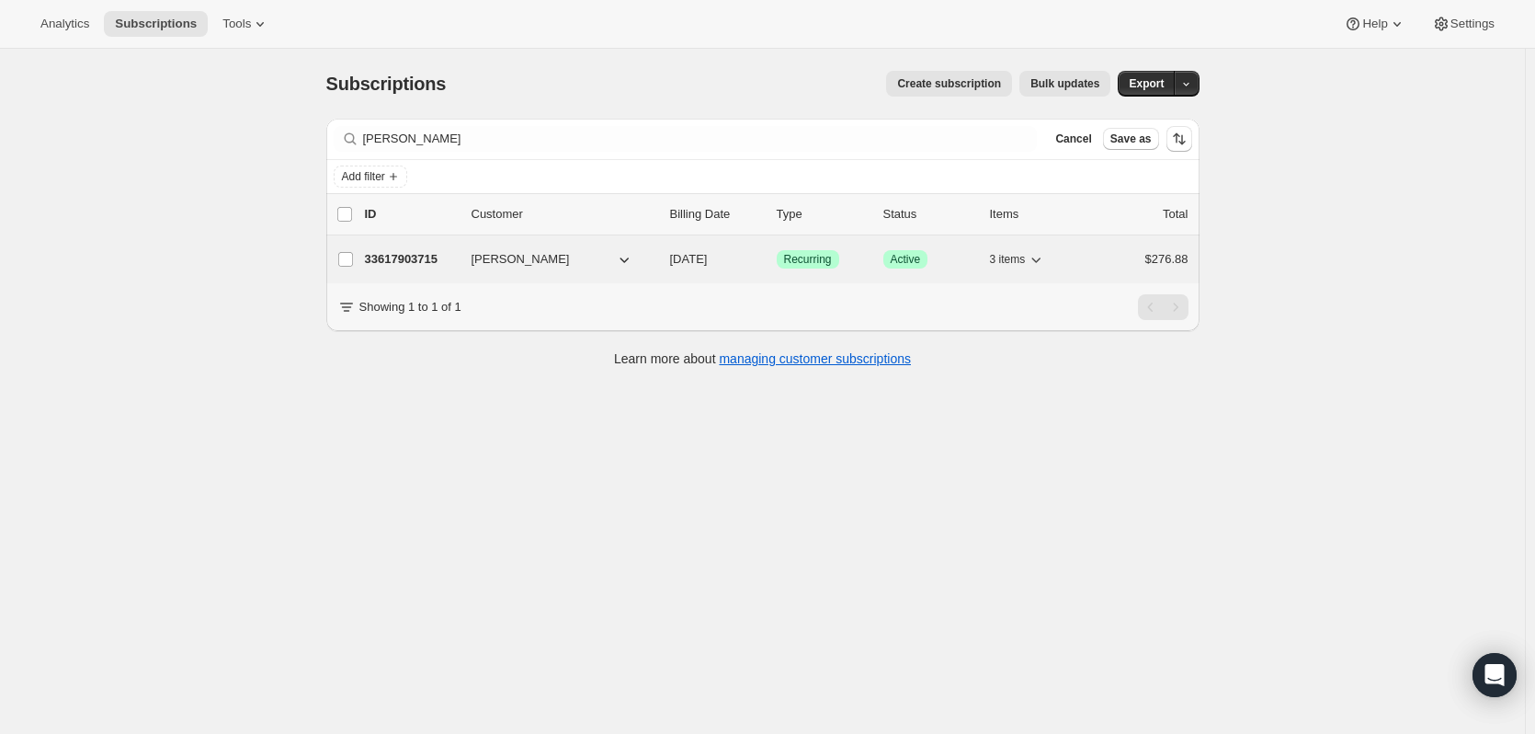
click at [428, 259] on p "33617903715" at bounding box center [411, 259] width 92 height 18
